Goal: Task Accomplishment & Management: Use online tool/utility

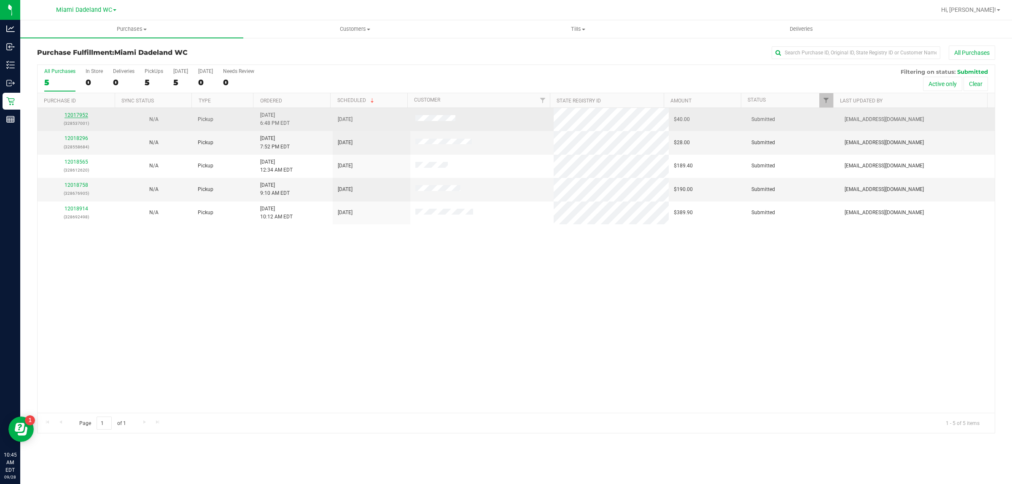
click at [74, 116] on link "12017952" at bounding box center [76, 115] width 24 height 6
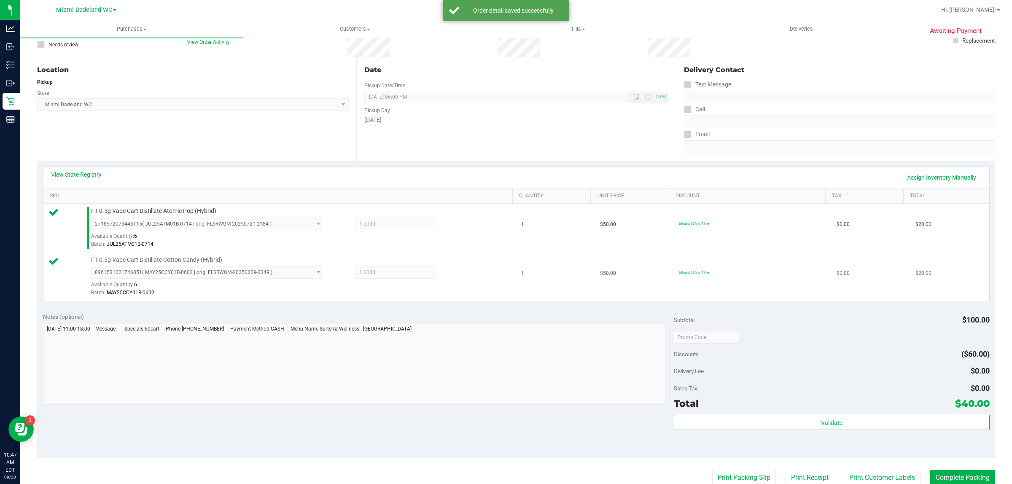
scroll to position [211, 0]
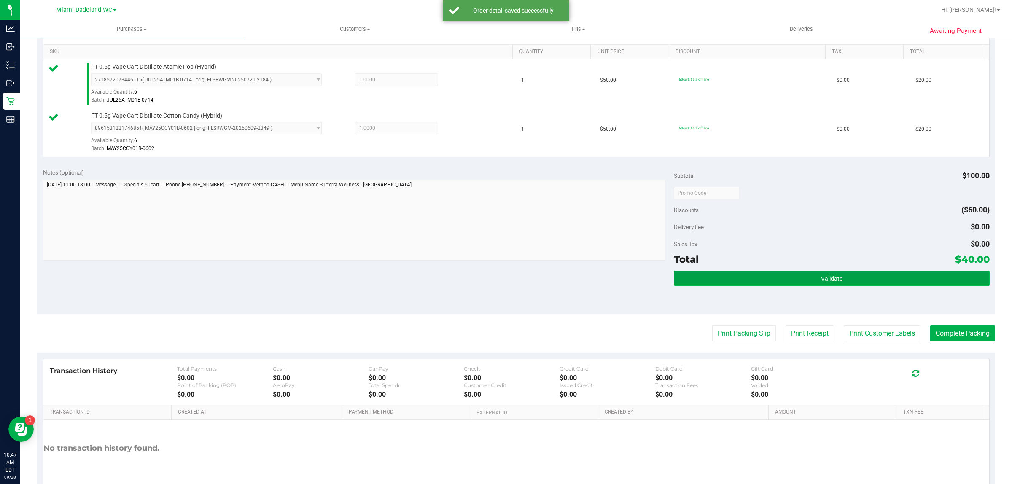
click at [782, 273] on button "Validate" at bounding box center [831, 278] width 315 height 15
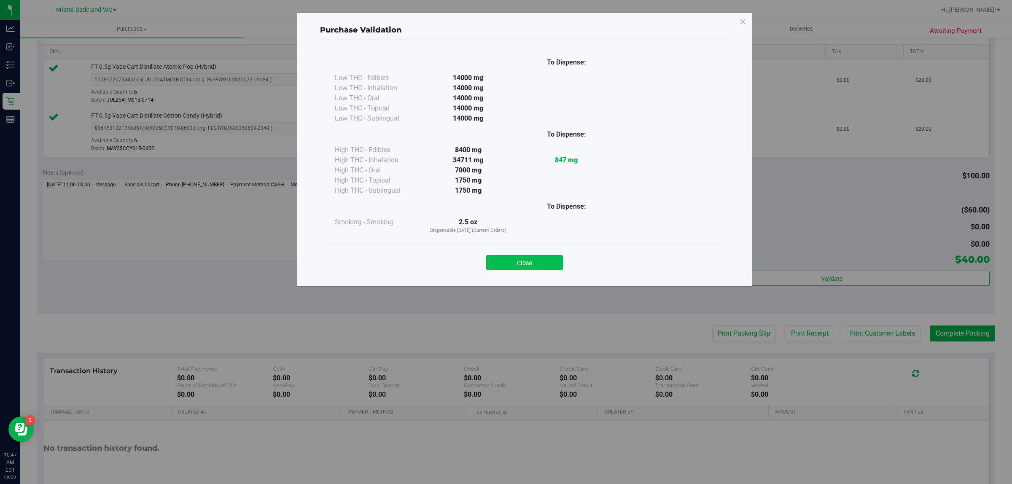
click at [543, 267] on button "Close" at bounding box center [524, 262] width 77 height 15
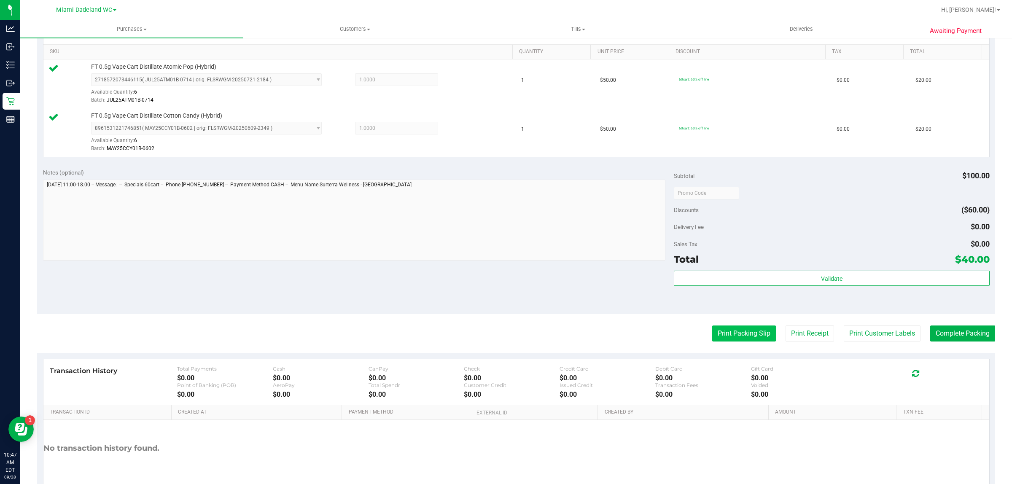
click at [712, 333] on button "Print Packing Slip" at bounding box center [744, 333] width 64 height 16
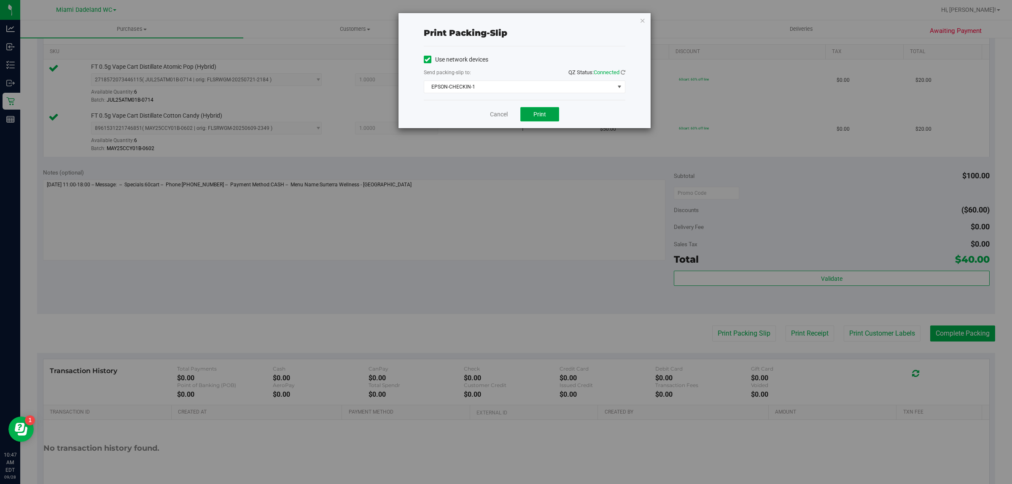
click at [538, 117] on span "Print" at bounding box center [539, 114] width 13 height 7
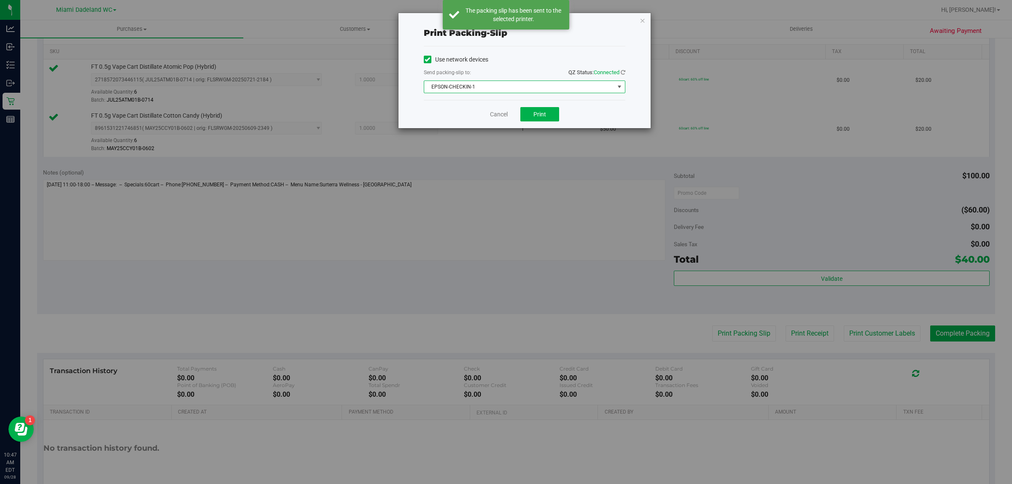
click at [540, 85] on span "EPSON-CHECKIN-1" at bounding box center [519, 87] width 190 height 12
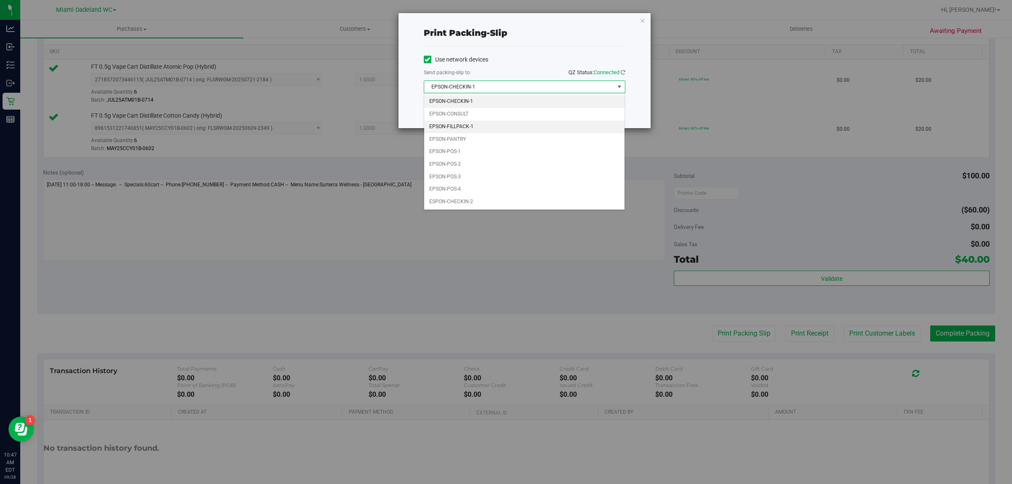
click at [499, 126] on li "EPSON-FILLPACK-1" at bounding box center [524, 127] width 201 height 13
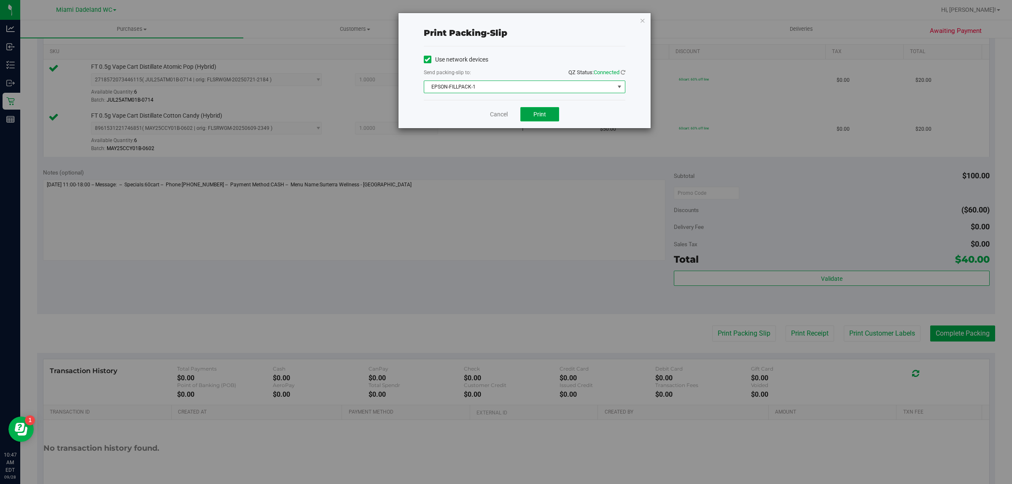
click at [546, 118] on button "Print" at bounding box center [539, 114] width 39 height 14
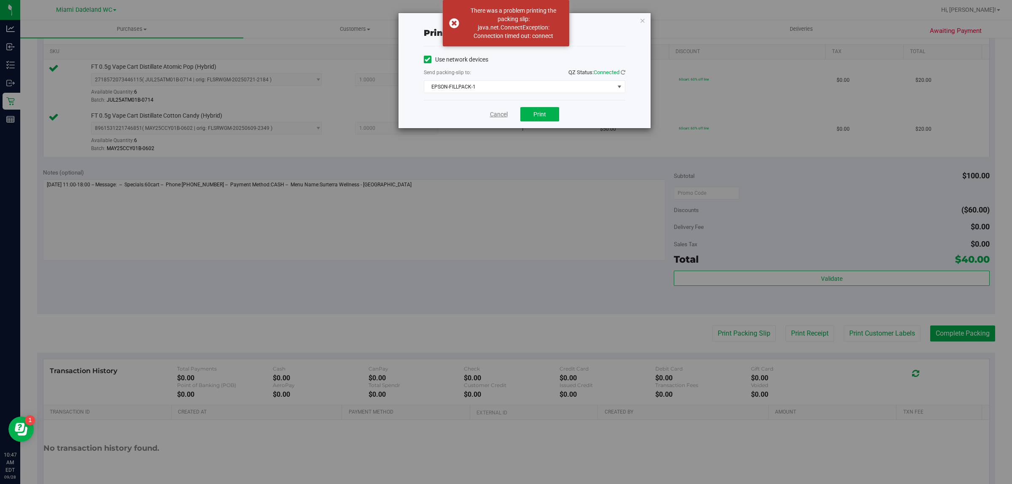
click at [502, 114] on link "Cancel" at bounding box center [499, 114] width 18 height 9
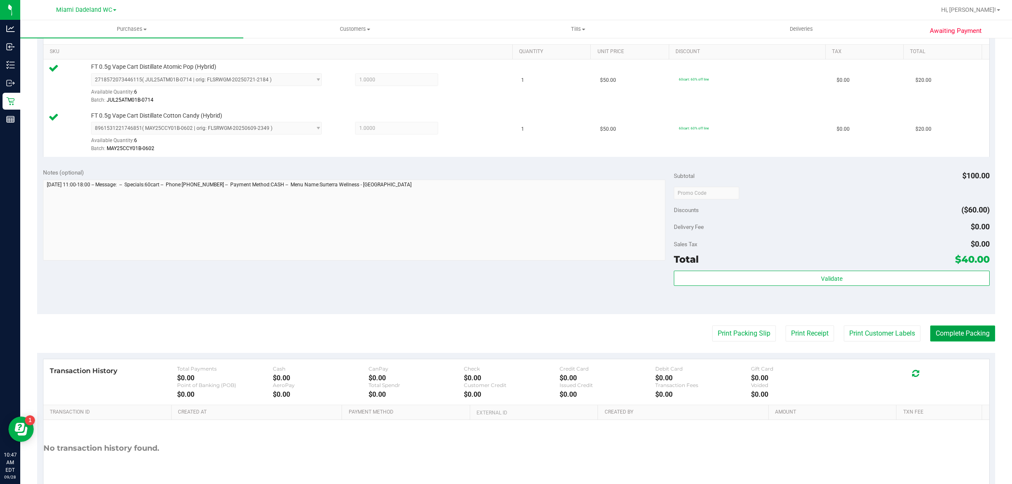
click at [965, 337] on button "Complete Packing" at bounding box center [962, 333] width 65 height 16
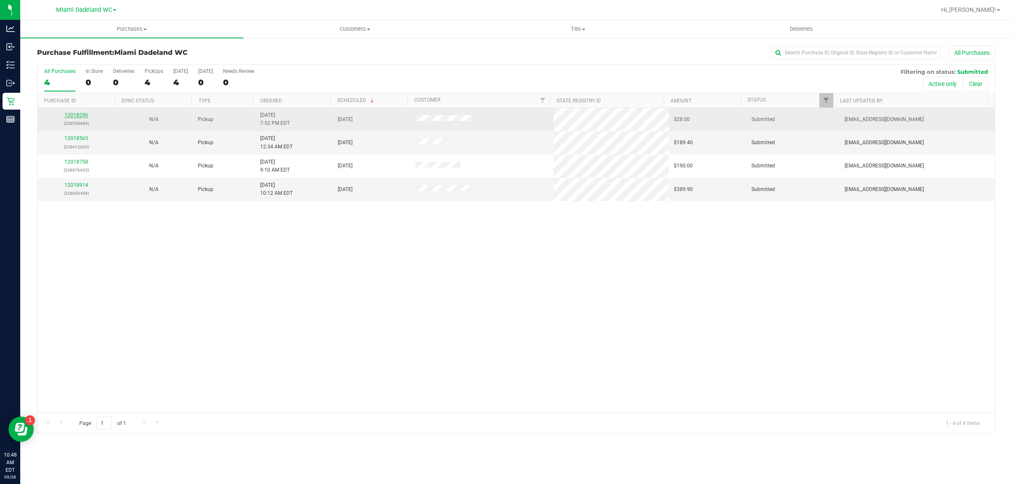
click at [77, 118] on link "12018296" at bounding box center [76, 115] width 24 height 6
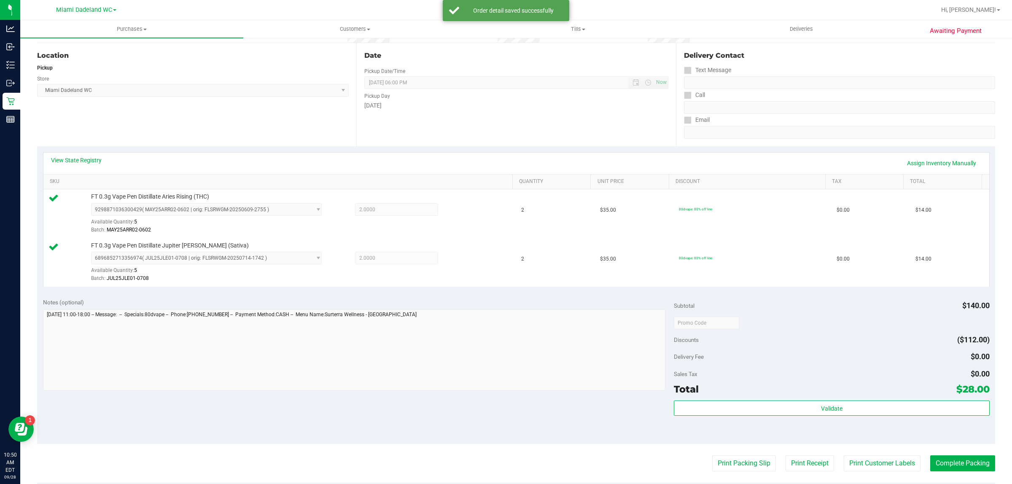
scroll to position [158, 0]
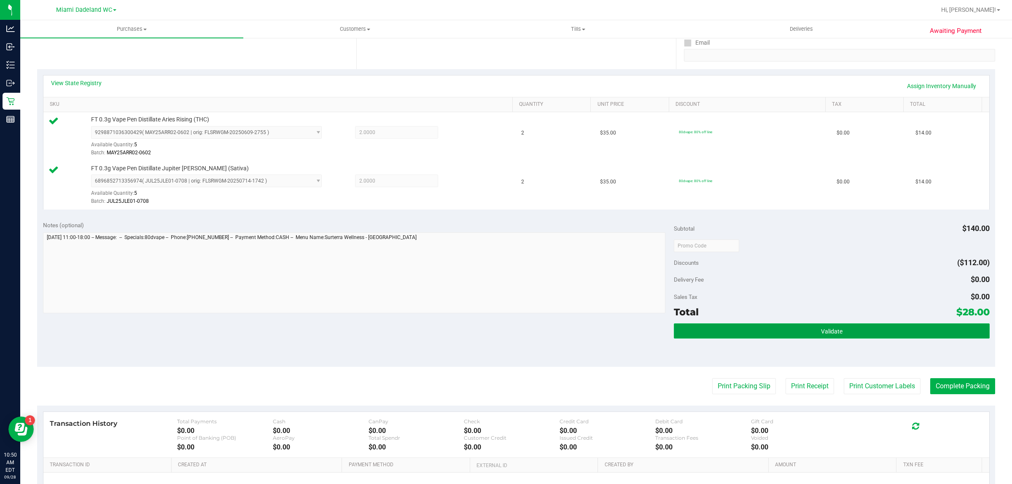
click at [852, 333] on button "Validate" at bounding box center [831, 330] width 315 height 15
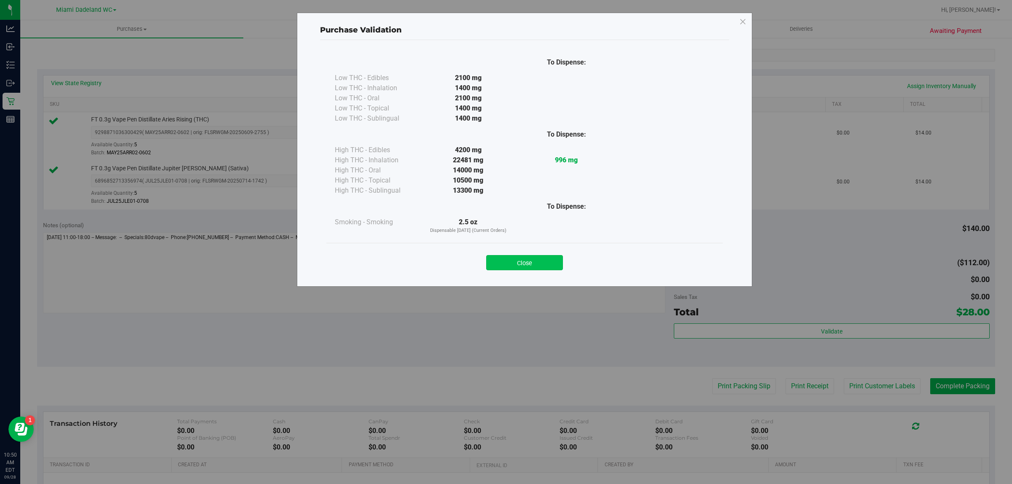
click at [500, 263] on button "Close" at bounding box center [524, 262] width 77 height 15
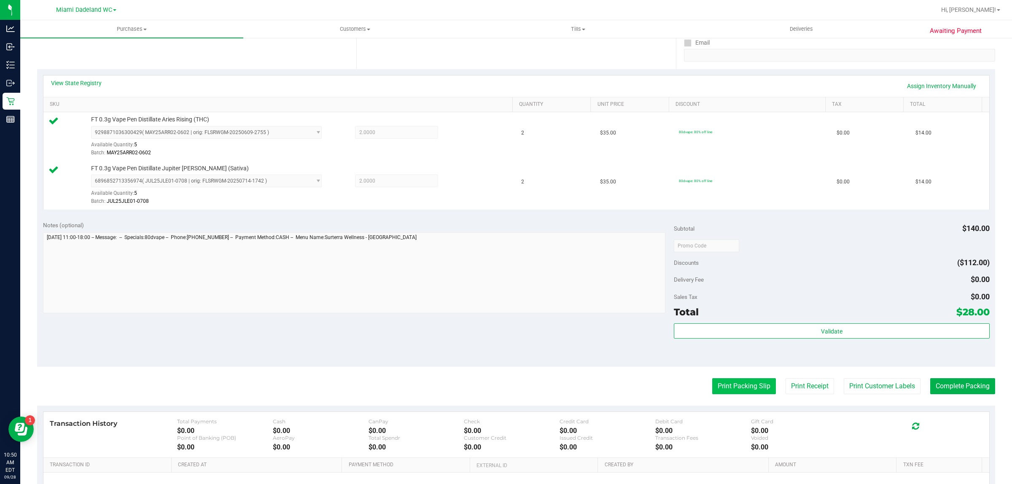
click at [743, 385] on button "Print Packing Slip" at bounding box center [744, 386] width 64 height 16
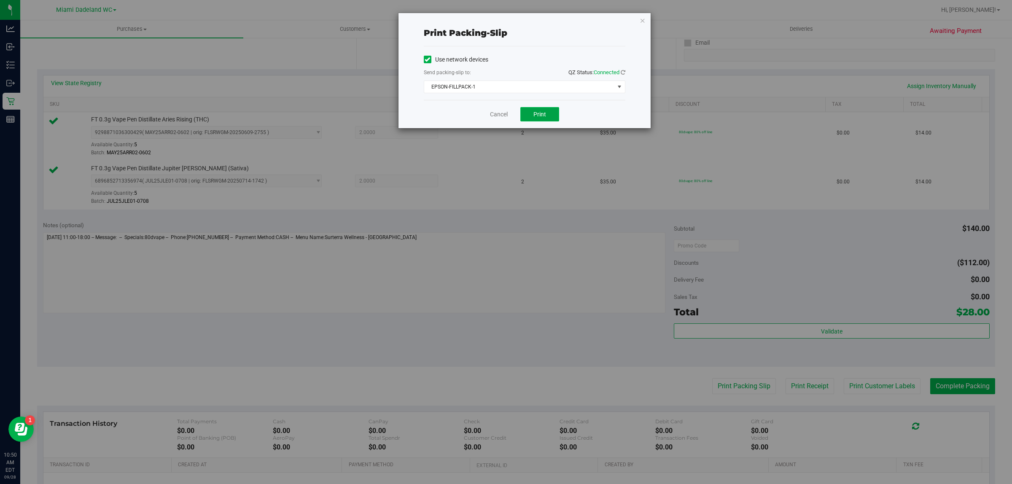
click at [534, 113] on span "Print" at bounding box center [539, 114] width 13 height 7
click at [502, 112] on link "Cancel" at bounding box center [499, 114] width 18 height 9
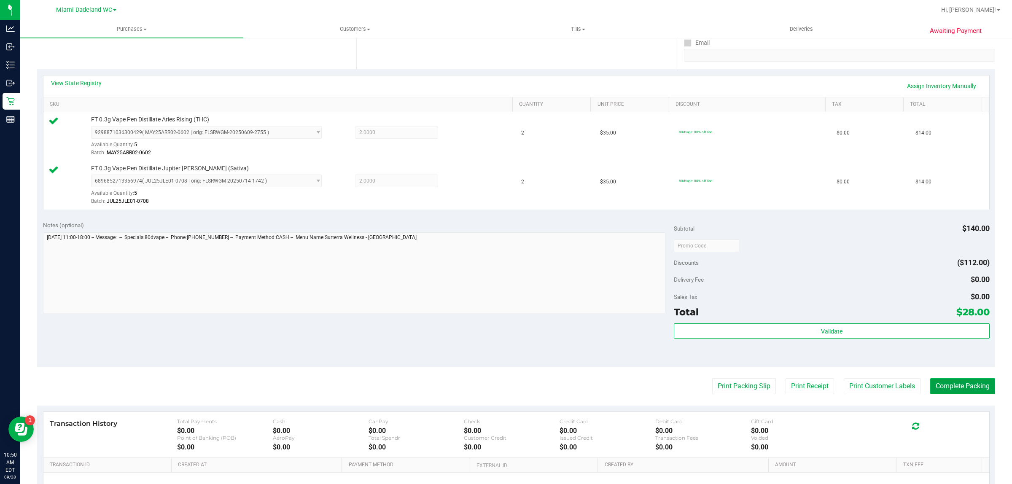
click at [945, 388] on button "Complete Packing" at bounding box center [962, 386] width 65 height 16
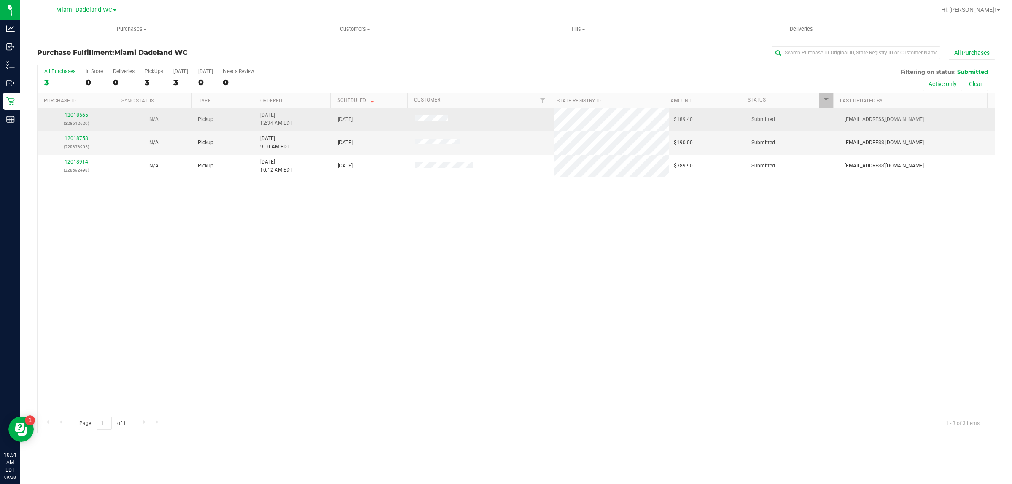
click at [76, 115] on link "12018565" at bounding box center [76, 115] width 24 height 6
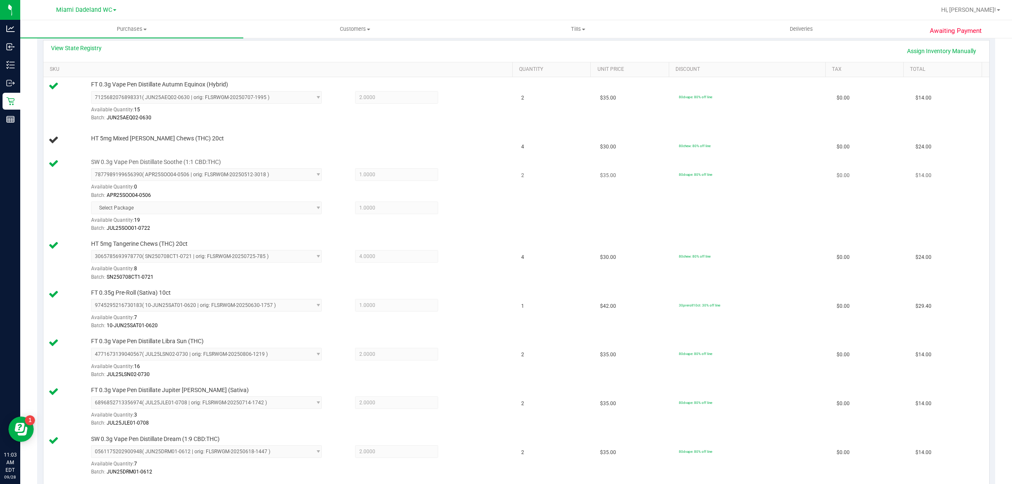
scroll to position [194, 0]
